Goal: Transaction & Acquisition: Register for event/course

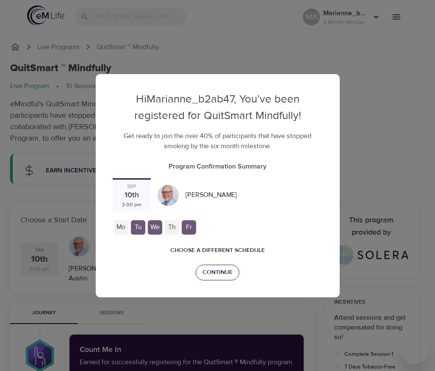
click at [211, 267] on span "Continue" at bounding box center [217, 272] width 30 height 11
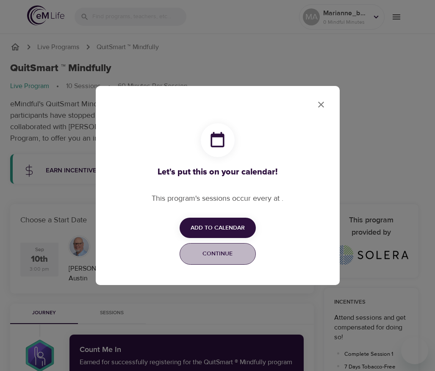
click at [221, 253] on span "Continue" at bounding box center [217, 254] width 65 height 11
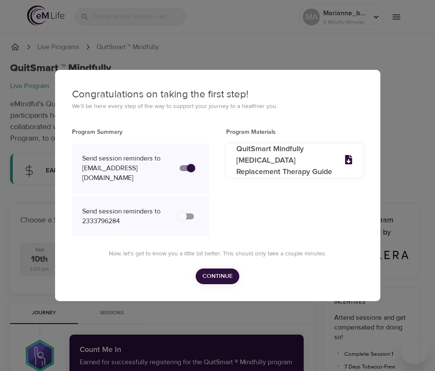
click at [212, 282] on span "Continue" at bounding box center [217, 276] width 30 height 11
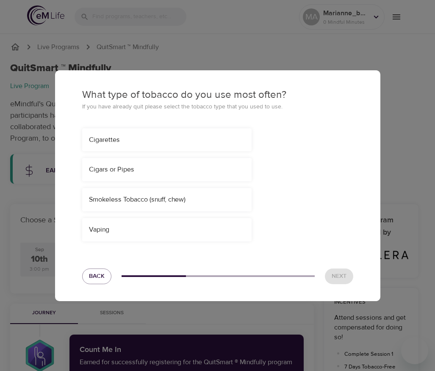
click at [183, 202] on div "Smokeless Tobacco (snuff, chew)" at bounding box center [167, 200] width 156 height 10
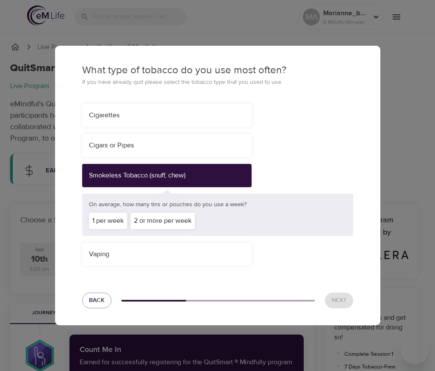
click at [189, 221] on div "2 or more per week" at bounding box center [162, 221] width 64 height 17
click at [335, 292] on div "Next" at bounding box center [339, 301] width 39 height 26
click at [335, 296] on span "Next" at bounding box center [339, 300] width 15 height 11
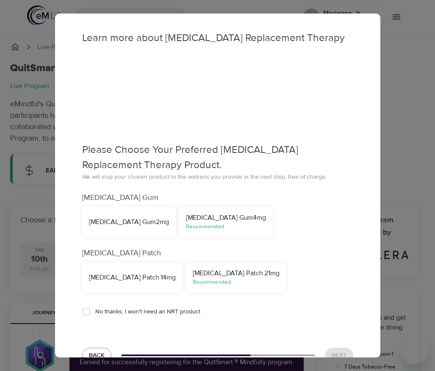
click at [200, 227] on div "Recommended" at bounding box center [226, 227] width 80 height 8
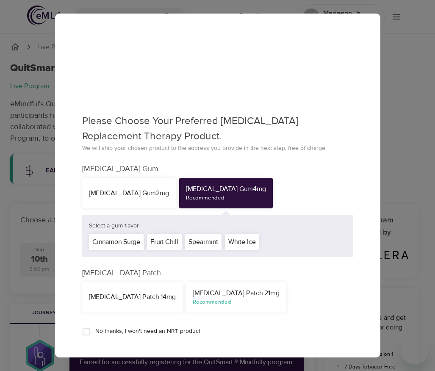
scroll to position [71, 0]
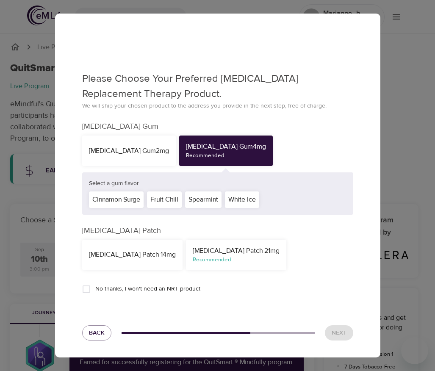
click at [246, 198] on div "White Ice" at bounding box center [242, 199] width 34 height 17
click at [335, 325] on button "Next" at bounding box center [339, 333] width 28 height 16
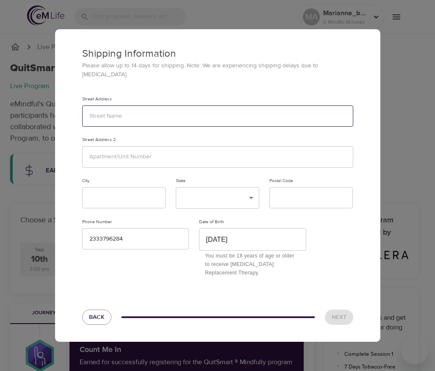
click at [175, 110] on input "text" at bounding box center [217, 116] width 271 height 22
type input "123"
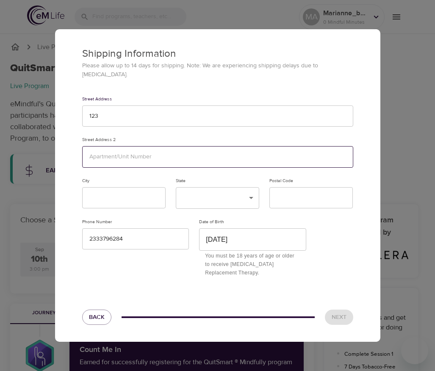
click at [135, 155] on input "text" at bounding box center [217, 157] width 271 height 22
type input "123"
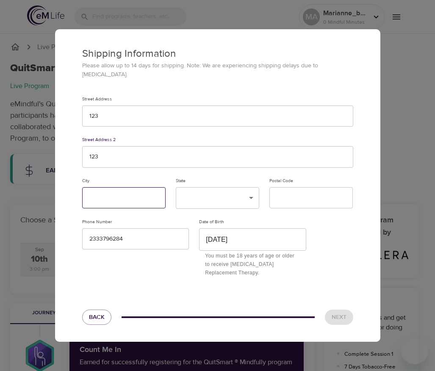
click at [119, 187] on input "text" at bounding box center [123, 198] width 83 height 22
type input "123"
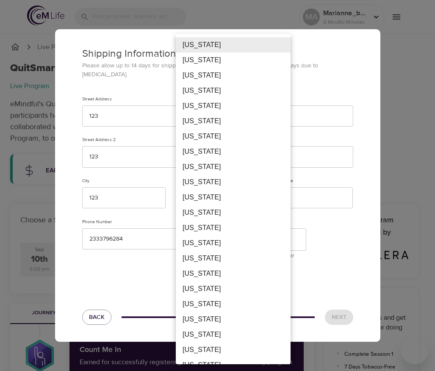
click at [218, 194] on body "MA Marianne_b2ab47 0 Mindful Minutes Live Programs QuitSmart ™ Mindfully QuitSm…" at bounding box center [217, 326] width 435 height 652
click at [218, 194] on li "Federated States Of Micronesia" at bounding box center [233, 197] width 115 height 15
type input "FM"
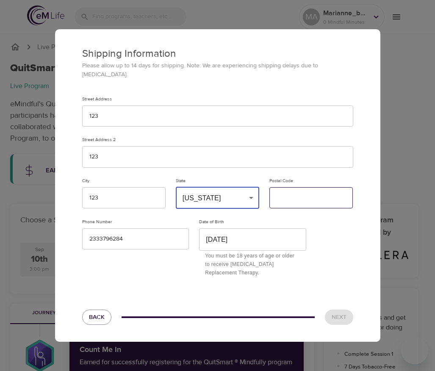
click at [291, 200] on input "text" at bounding box center [310, 198] width 83 height 22
type input "11233"
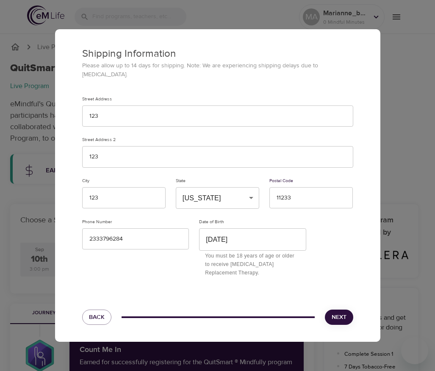
click at [342, 312] on span "Next" at bounding box center [339, 317] width 15 height 11
click at [340, 315] on span "Next" at bounding box center [339, 317] width 15 height 11
click at [409, 183] on div "Shipping Information Please allow up to 14 days for shipping. Note: We are expe…" at bounding box center [217, 185] width 435 height 371
click at [167, 15] on div "Shipping Information Please allow up to 14 days for shipping. Note: We are expe…" at bounding box center [217, 185] width 435 height 371
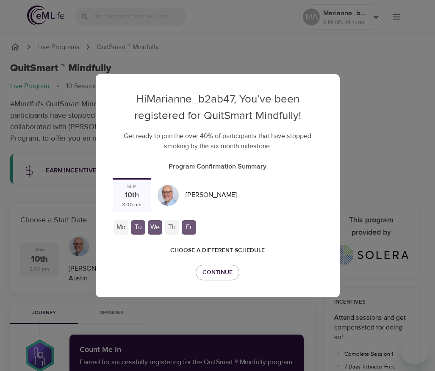
click at [128, 220] on div "Mo" at bounding box center [121, 227] width 14 height 14
click at [162, 220] on div "We" at bounding box center [155, 227] width 14 height 14
click at [226, 267] on span "Continue" at bounding box center [217, 272] width 30 height 11
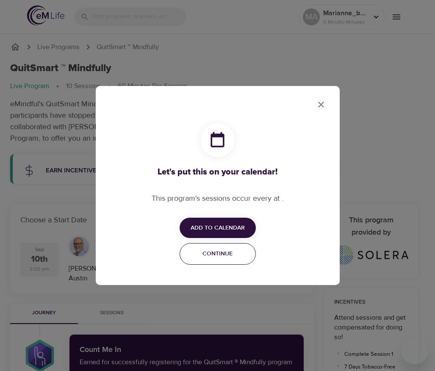
click at [226, 255] on span "Continue" at bounding box center [217, 254] width 65 height 11
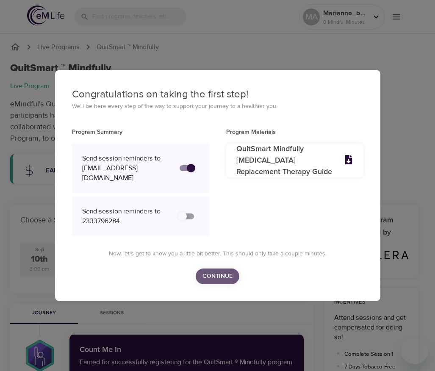
click at [216, 275] on button "Continue" at bounding box center [218, 277] width 44 height 16
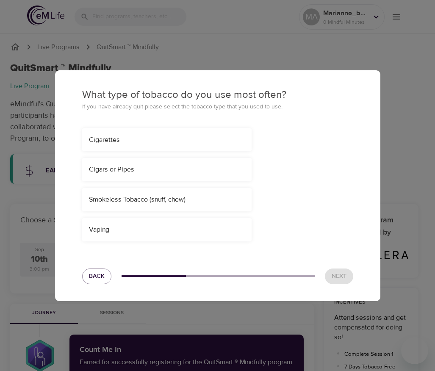
click at [204, 207] on div "Cigarettes Cigars or Pipes Smokeless Tobacco (snuff, chew) Vaping" at bounding box center [217, 185] width 271 height 114
click at [209, 204] on div "Smokeless Tobacco (snuff, chew)" at bounding box center [167, 200] width 156 height 10
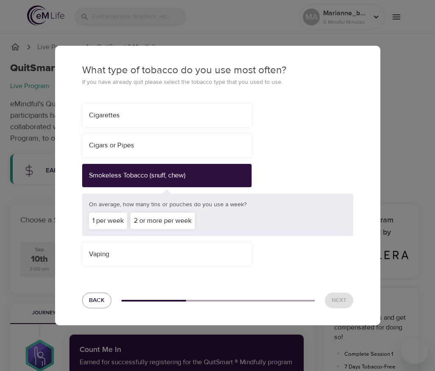
click at [172, 223] on div "2 or more per week" at bounding box center [162, 221] width 64 height 17
click at [336, 300] on span "Next" at bounding box center [339, 300] width 15 height 11
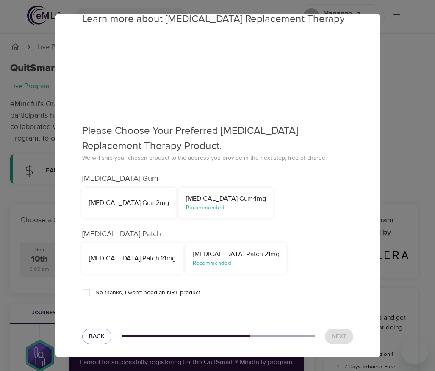
scroll to position [22, 0]
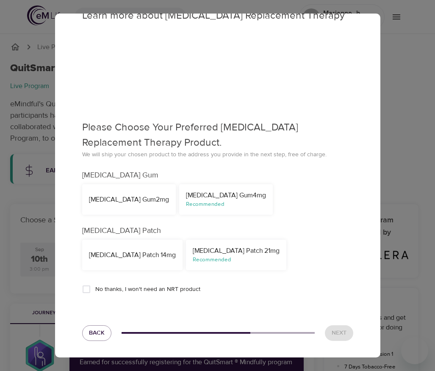
click at [241, 261] on div "Recommended" at bounding box center [236, 260] width 87 height 8
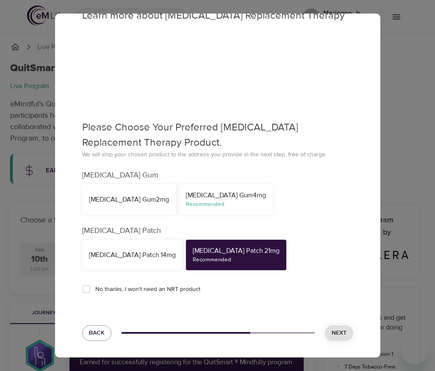
click at [325, 328] on button "Next" at bounding box center [339, 333] width 28 height 16
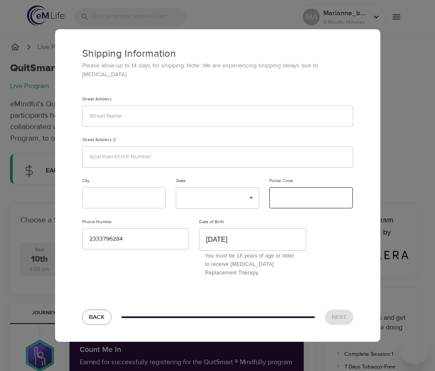
click at [292, 200] on input "text" at bounding box center [310, 198] width 83 height 22
type input "11111"
click at [225, 185] on body "MA Marianne_b2ab47 0 Mindful Minutes Live Programs QuitSmart ™ Mindfully QuitSm…" at bounding box center [217, 326] width 435 height 652
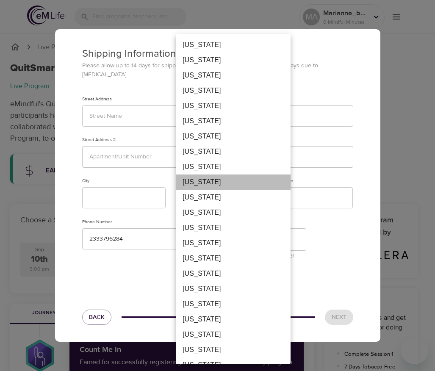
click at [202, 179] on li "District Of Columbia" at bounding box center [233, 182] width 115 height 15
type input "DC"
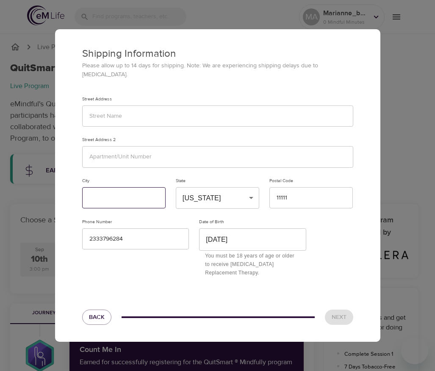
click at [137, 189] on input "text" at bounding box center [123, 198] width 83 height 22
type input "111"
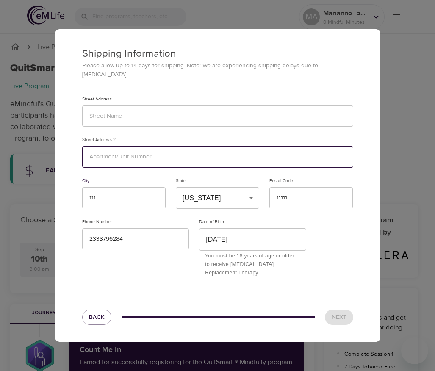
click at [141, 153] on input "text" at bounding box center [217, 157] width 271 height 22
type input "111"
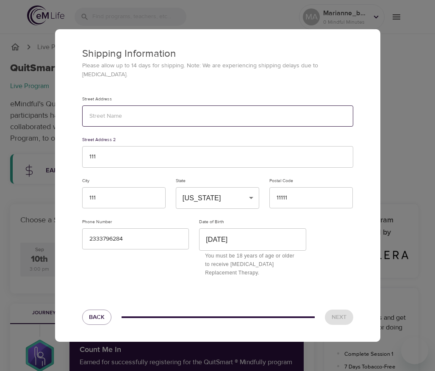
click at [177, 117] on input "text" at bounding box center [217, 116] width 271 height 22
type input "1111111"
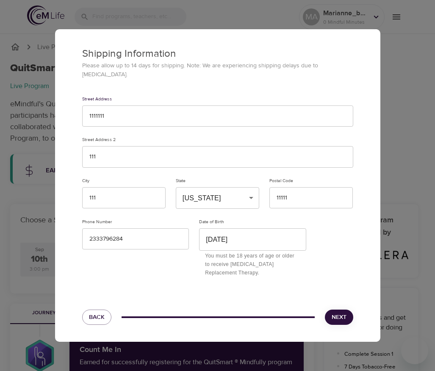
click at [339, 316] on span "Next" at bounding box center [339, 317] width 15 height 11
click at [325, 310] on button "Next" at bounding box center [339, 318] width 28 height 16
click at [152, 123] on div "Street Address 1111111" at bounding box center [217, 111] width 281 height 41
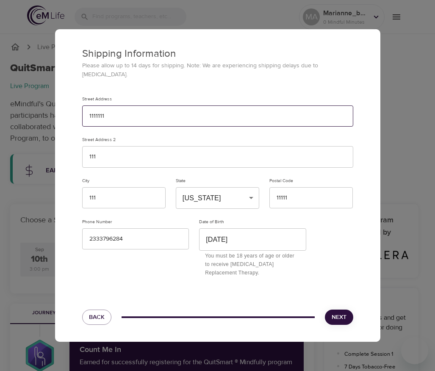
click at [149, 115] on input "1111111" at bounding box center [217, 116] width 271 height 22
type input "1111111 qw q q wq"
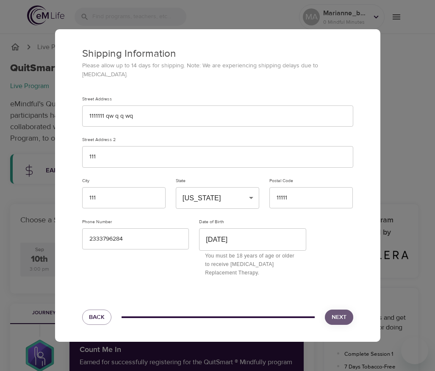
click at [332, 312] on span "Next" at bounding box center [339, 317] width 15 height 11
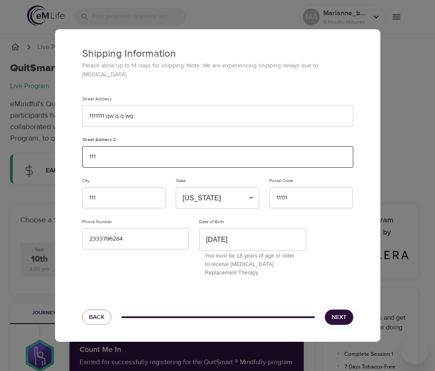
click at [96, 155] on input "111" at bounding box center [217, 157] width 271 height 22
type input "st 123 av"
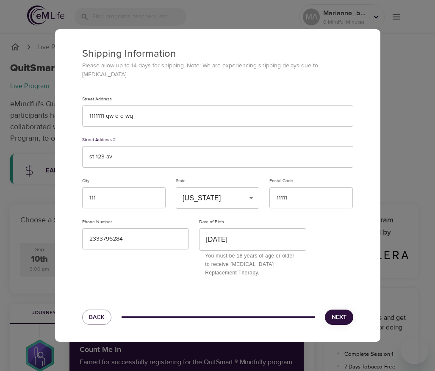
click at [335, 316] on span "Next" at bounding box center [339, 317] width 15 height 11
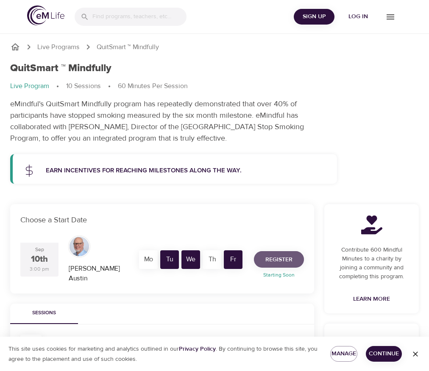
click at [277, 255] on span "Register" at bounding box center [278, 260] width 27 height 11
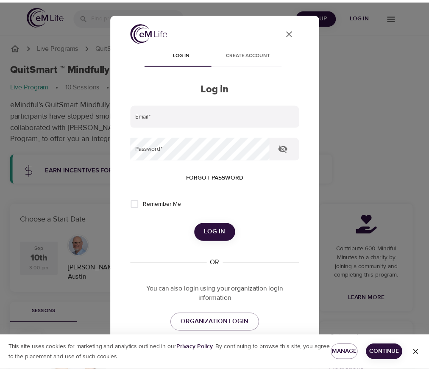
scroll to position [2, 0]
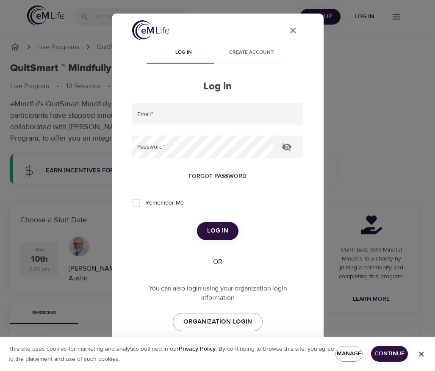
click at [289, 34] on icon "User Profile" at bounding box center [293, 30] width 10 height 10
